Goal: Information Seeking & Learning: Learn about a topic

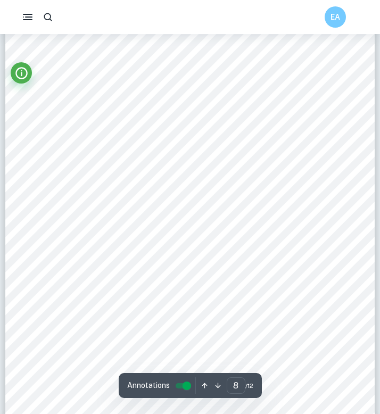
scroll to position [4021, 0]
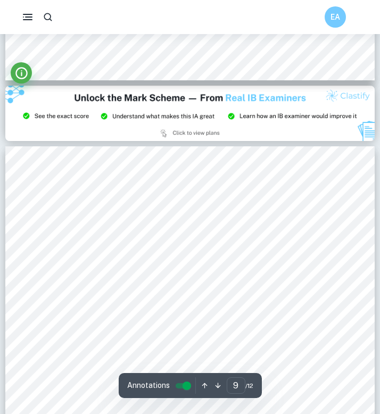
type input "8"
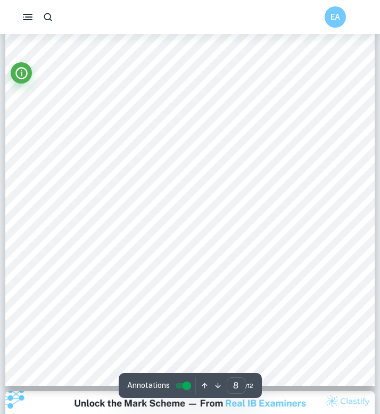
scroll to position [3987, 0]
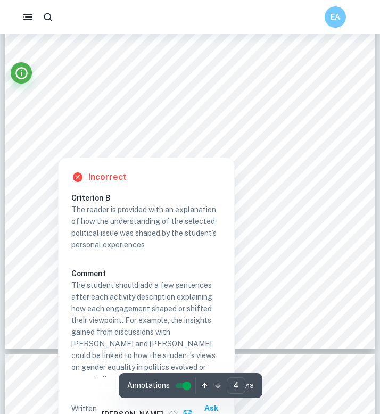
scroll to position [1920, 0]
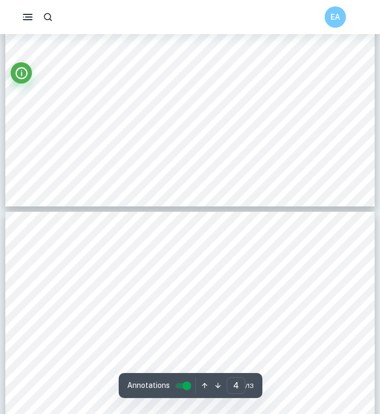
type input "3"
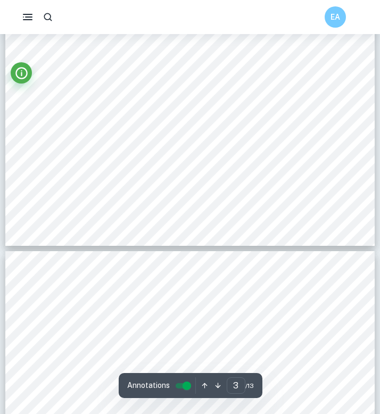
scroll to position [1489, 0]
